Goal: Information Seeking & Learning: Learn about a topic

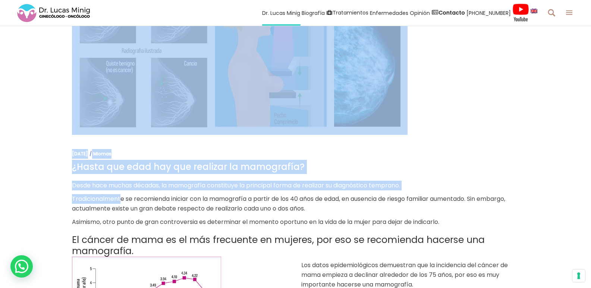
scroll to position [149, 0]
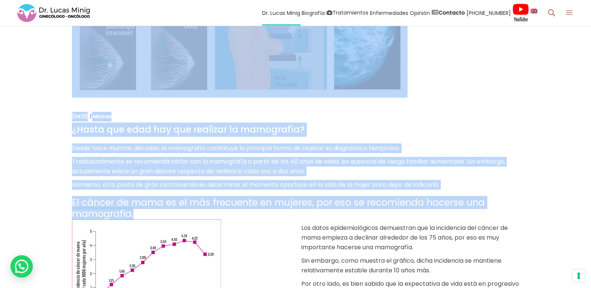
drag, startPoint x: 64, startPoint y: 166, endPoint x: 156, endPoint y: 212, distance: 102.3
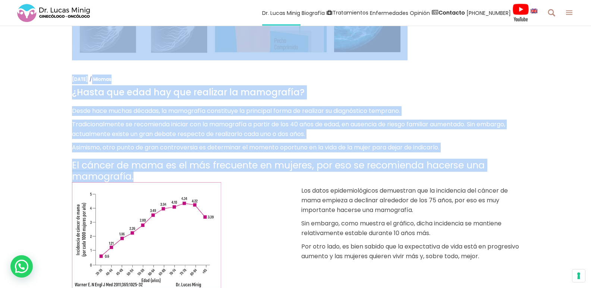
click at [156, 208] on img at bounding box center [146, 235] width 149 height 107
click at [76, 88] on h3 "¿Hasta que edad hay que realizar la mamografía?" at bounding box center [295, 92] width 447 height 14
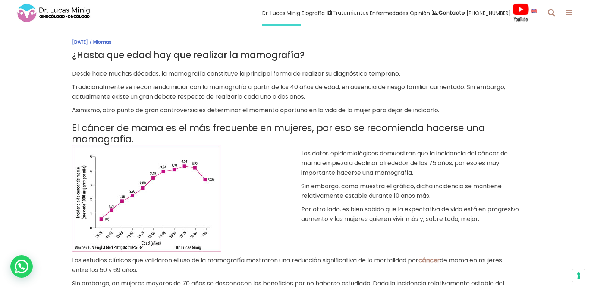
scroll to position [261, 0]
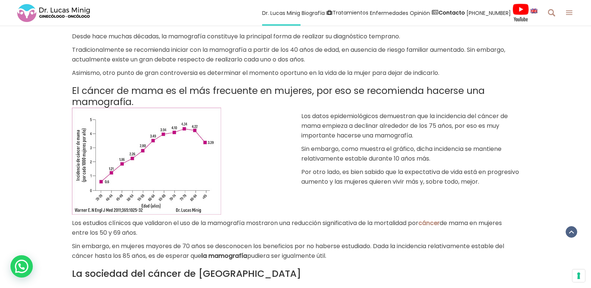
drag, startPoint x: 70, startPoint y: 91, endPoint x: 418, endPoint y: 264, distance: 389.2
click at [418, 264] on div "[DATE] Miomas ¿Hasta que edad hay que realizar la mamografía? Desde hace muchas…" at bounding box center [296, 238] width 466 height 841
click at [284, 167] on div at bounding box center [181, 161] width 218 height 107
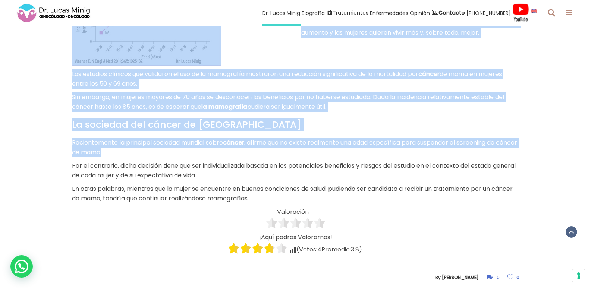
scroll to position [447, 0]
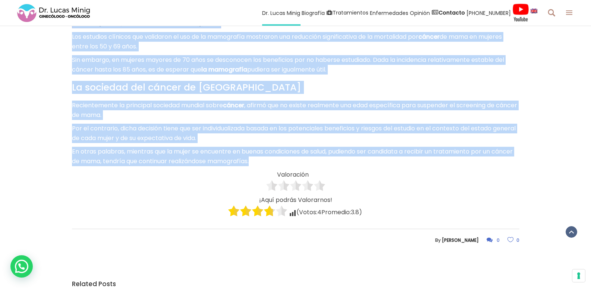
drag, startPoint x: 73, startPoint y: 56, endPoint x: 322, endPoint y: 165, distance: 272.1
click at [322, 165] on div "¿Hasta que edad hay que realizar la mamografía? Desde hace muchas décadas, la m…" at bounding box center [295, 21] width 447 height 393
click at [322, 165] on p "En otras palabras, mientras que la mujer se encuentre en buenas condiciones de …" at bounding box center [295, 156] width 447 height 19
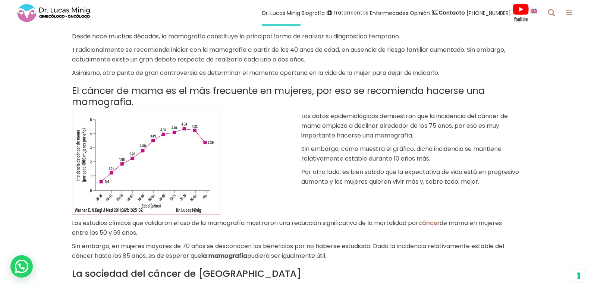
scroll to position [186, 0]
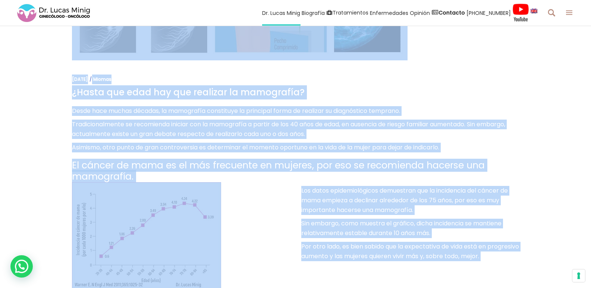
drag, startPoint x: 276, startPoint y: 158, endPoint x: 69, endPoint y: 95, distance: 216.4
copy div "19 lo Ips do 1610 Sitame ¿Conse adi elit sed doe temporin ut laboreetdo? Magna …"
click at [238, 217] on div at bounding box center [181, 235] width 218 height 107
click at [257, 183] on div at bounding box center [181, 235] width 218 height 107
